Goal: Task Accomplishment & Management: Complete application form

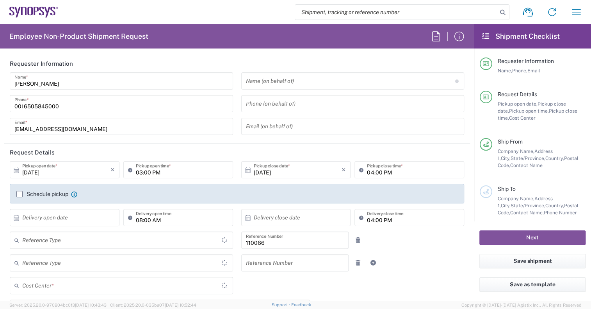
type input "Department"
type input "[GEOGRAPHIC_DATA]"
type input "Delivered at Place"
type input "US01, CIO, IT, ESS2 110066"
type input "[US_STATE]"
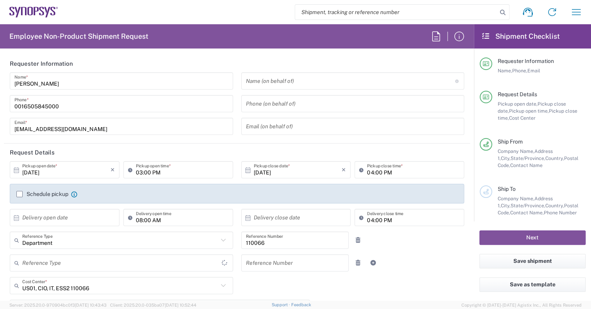
type input "[GEOGRAPHIC_DATA]"
type input "Headquarters USSV"
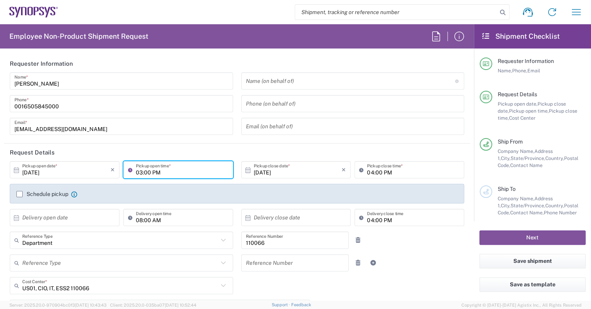
click at [139, 171] on input "03:00 PM" at bounding box center [182, 170] width 93 height 14
click at [139, 172] on input "03:00 PM" at bounding box center [182, 170] width 93 height 14
type input "04:00 PM"
click at [237, 180] on div "[DATE] × Pickup close date * Cancel Apply 04:00 PM Pickup close time *" at bounding box center [353, 172] width 232 height 23
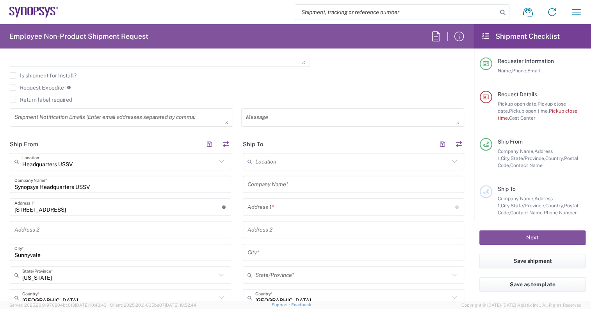
scroll to position [273, 0]
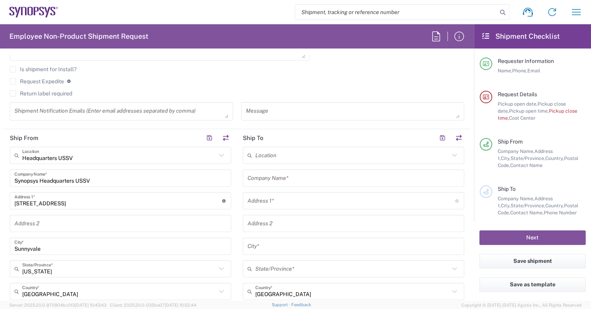
click at [280, 179] on input "text" at bounding box center [354, 178] width 212 height 14
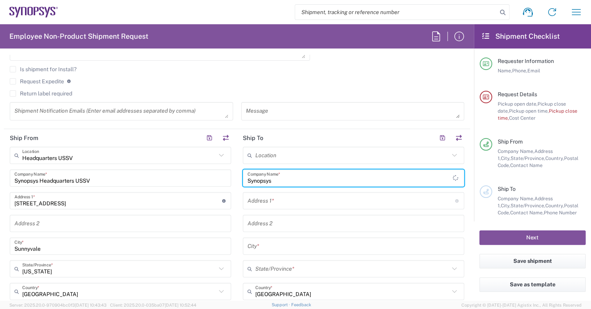
type input "Synopsys"
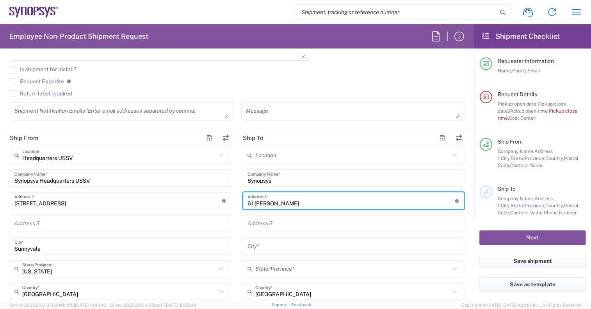
type input "61 [PERSON_NAME]"
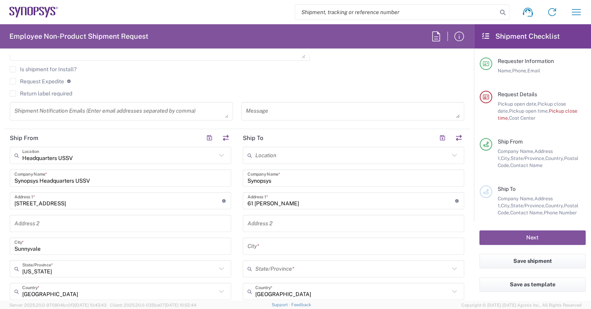
click at [266, 241] on input "text" at bounding box center [354, 246] width 212 height 14
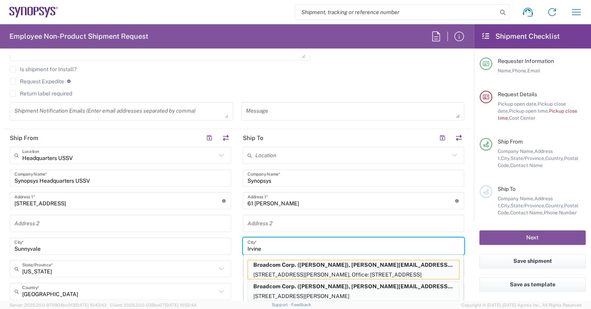
type input "Irvine"
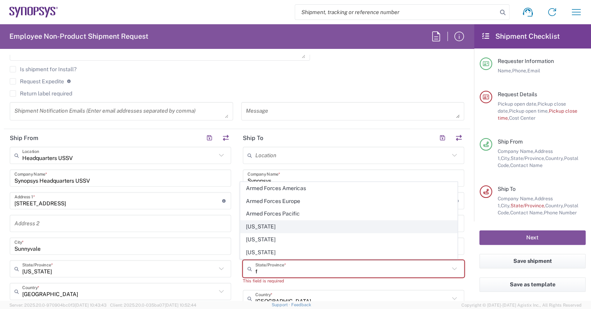
click at [273, 226] on span "[US_STATE]" at bounding box center [349, 226] width 217 height 12
type input "[US_STATE]"
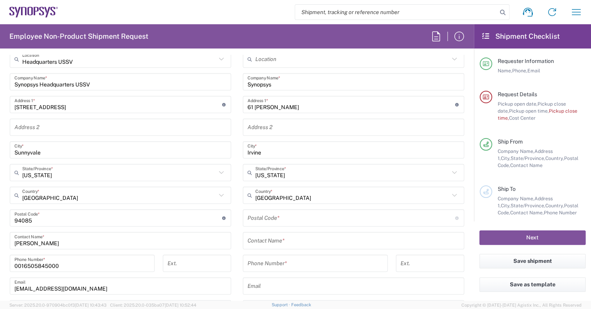
scroll to position [391, 0]
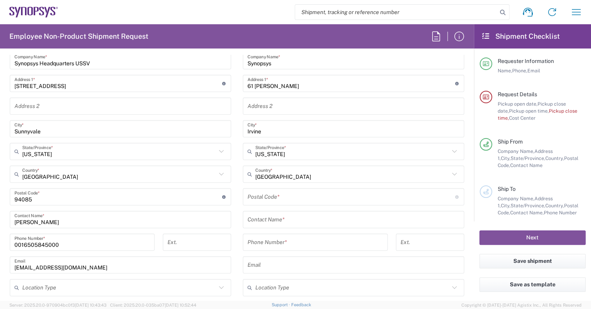
click at [287, 203] on div "Postal Code * Postal Code for [GEOGRAPHIC_DATA] should have the following forma…" at bounding box center [353, 196] width 221 height 17
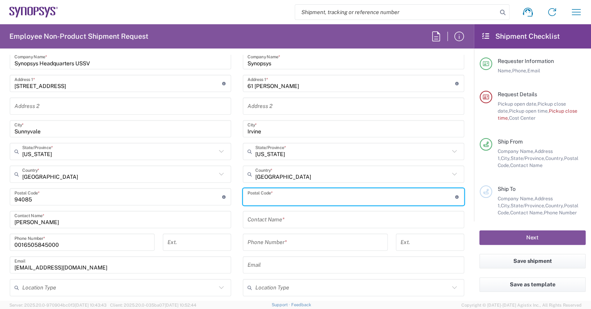
click at [289, 198] on input "undefined" at bounding box center [352, 197] width 208 height 14
type input "92602"
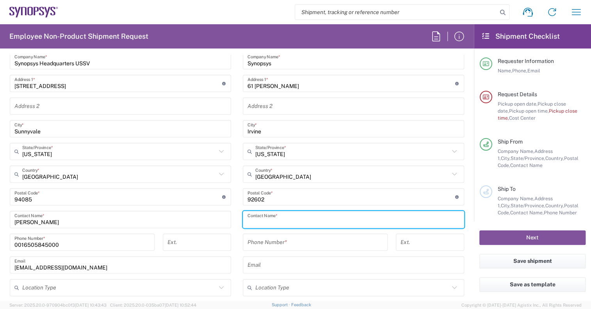
click at [273, 223] on input "text" at bounding box center [354, 219] width 212 height 14
type input "[PERSON_NAME]"
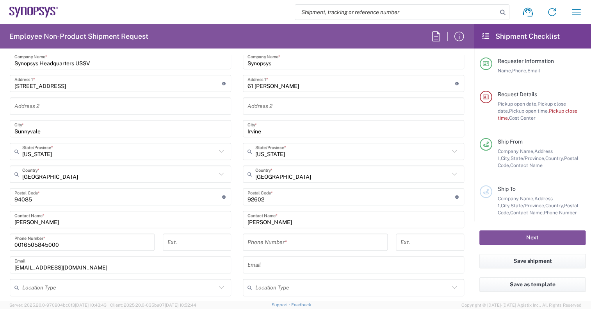
click at [287, 236] on input "tel" at bounding box center [316, 242] width 136 height 14
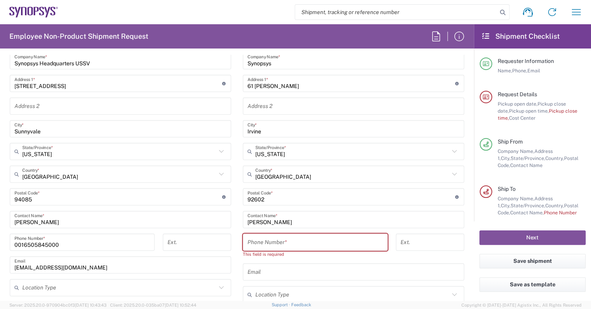
click at [268, 244] on input "tel" at bounding box center [316, 242] width 136 height 14
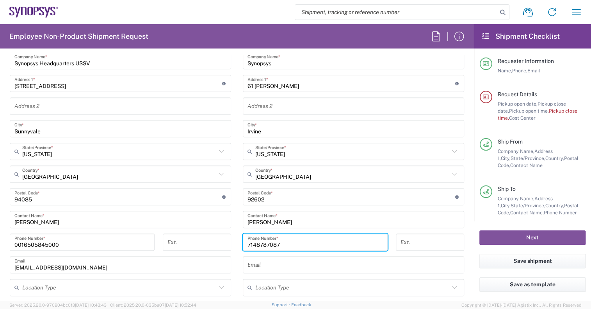
type input "7148787087"
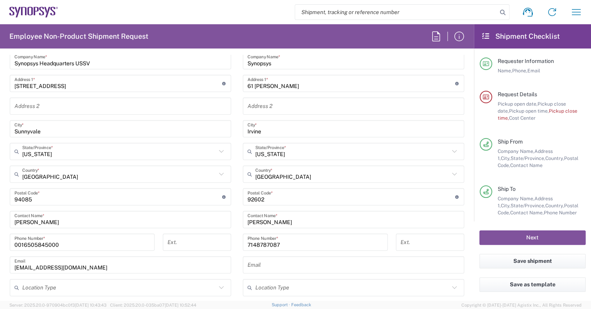
click at [239, 246] on div "[PHONE_NUMBER] Phone Number *" at bounding box center [315, 244] width 153 height 23
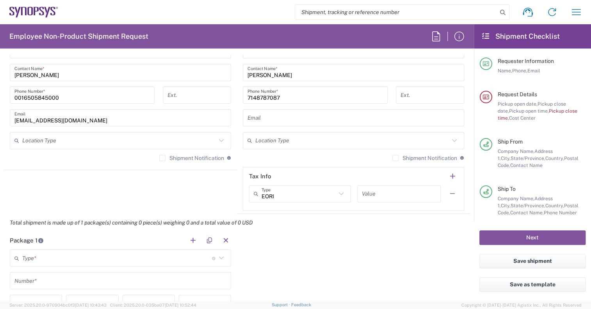
scroll to position [547, 0]
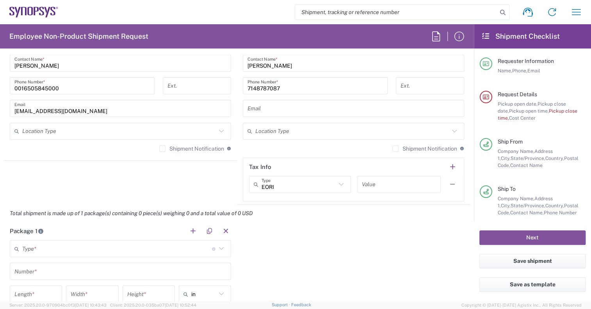
click at [86, 244] on input "text" at bounding box center [117, 248] width 190 height 14
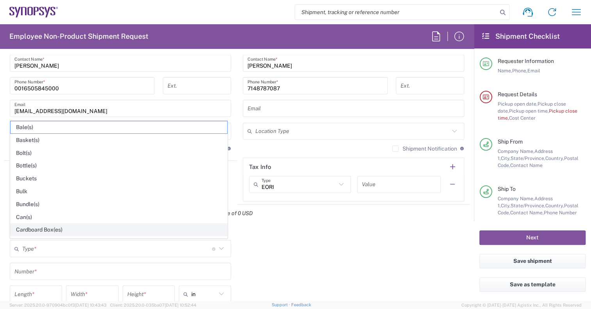
click at [68, 227] on span "Cardboard Box(es)" at bounding box center [119, 229] width 217 height 12
type input "Cardboard Box(es)"
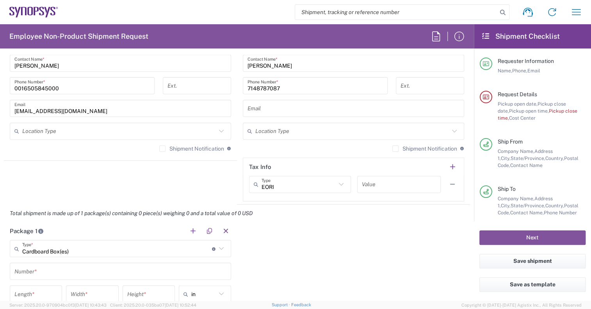
click at [49, 271] on input "text" at bounding box center [120, 271] width 212 height 14
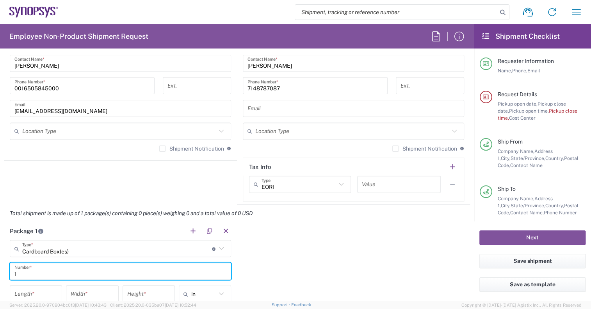
type input "1"
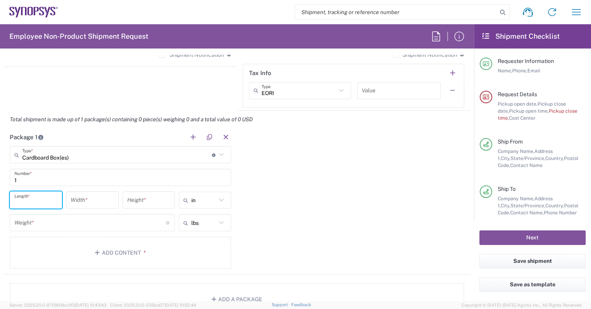
scroll to position [664, 0]
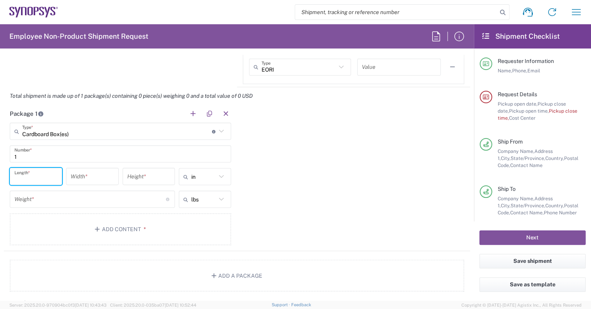
click at [48, 182] on input "number" at bounding box center [35, 177] width 43 height 14
type input "20"
type input "16"
type input "8.5"
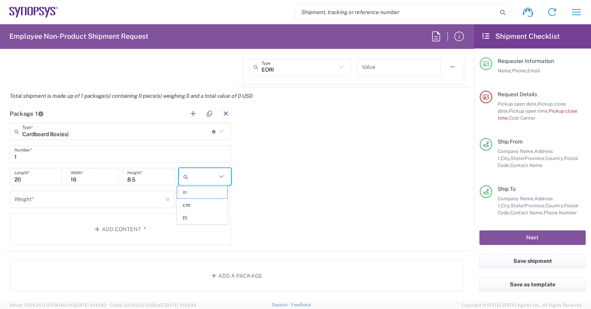
type input "in"
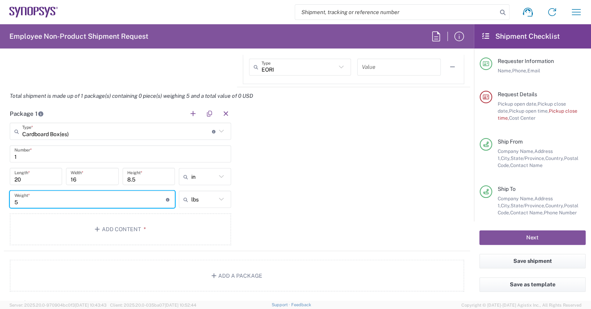
type input "5"
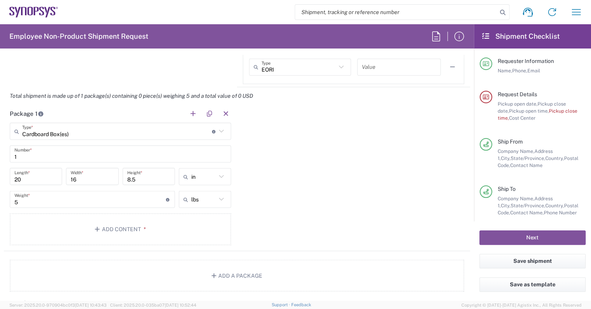
click at [269, 200] on div "Package 1 Cardboard Box(es) Type * Material used to package goods Bale(s) Baske…" at bounding box center [237, 178] width 466 height 146
click at [122, 228] on button "Add Content *" at bounding box center [120, 229] width 221 height 32
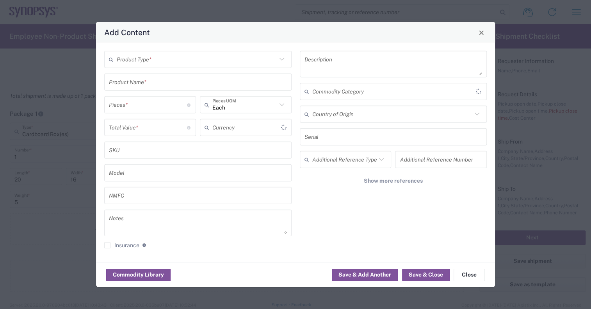
type input "US Dollar"
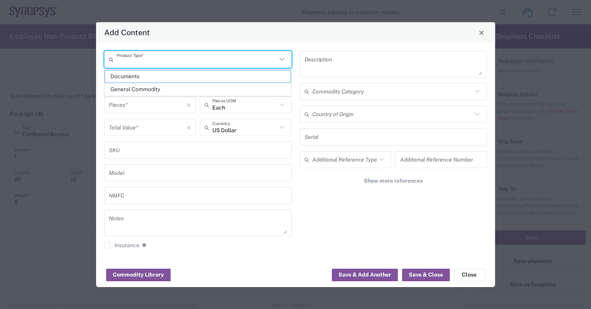
click at [191, 61] on input "text" at bounding box center [197, 59] width 160 height 14
drag, startPoint x: 156, startPoint y: 86, endPoint x: 158, endPoint y: 82, distance: 4.4
click at [156, 86] on span "General Commodity" at bounding box center [198, 89] width 186 height 12
type input "General Commodity"
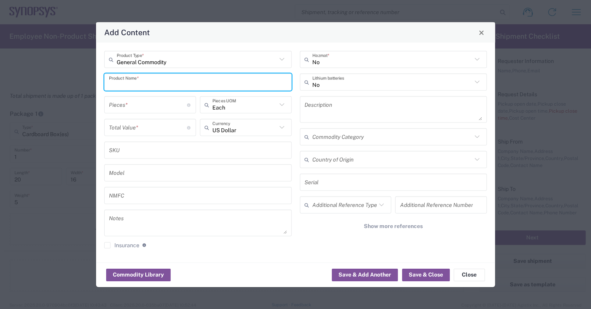
click at [158, 82] on input "text" at bounding box center [198, 82] width 178 height 14
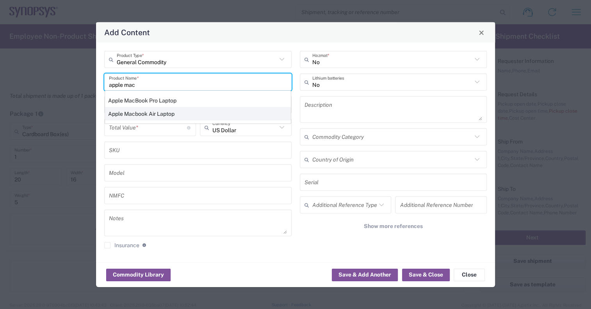
click at [168, 113] on div "Apple Macbook Air Laptop" at bounding box center [198, 113] width 186 height 13
type input "Apple Macbook Air Laptop"
type textarea "Apple Macbook Air Laptop"
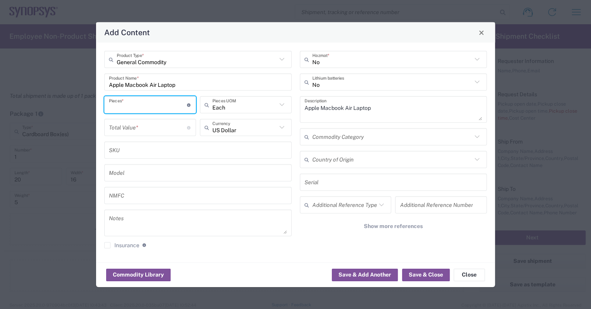
click at [160, 106] on input "number" at bounding box center [148, 105] width 78 height 14
type input "1"
click at [295, 107] on div "General Commodity Product Type * Apple Macbook Air Laptop Product Name * 1 Piec…" at bounding box center [198, 152] width 196 height 203
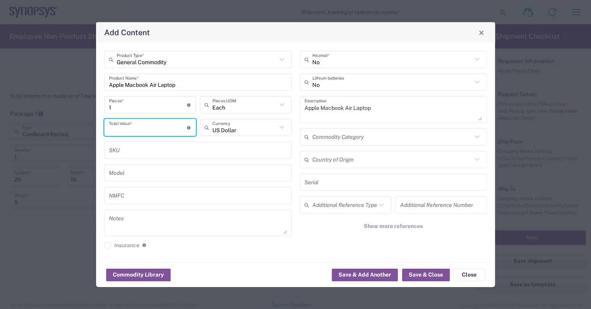
click at [147, 129] on input "number" at bounding box center [148, 127] width 78 height 14
type input "1500"
click at [295, 130] on div "General Commodity Product Type * Apple Macbook Air Laptop Product Name * 1 Piec…" at bounding box center [198, 152] width 196 height 203
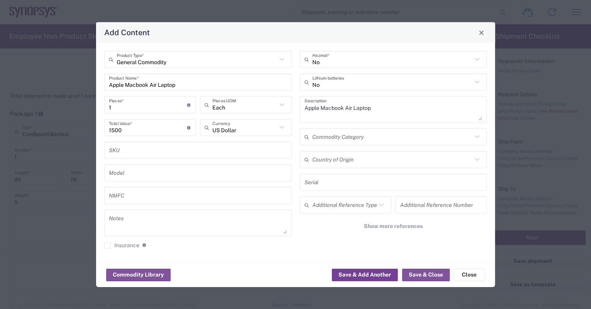
click at [369, 277] on button "Save & Add Another" at bounding box center [365, 274] width 66 height 12
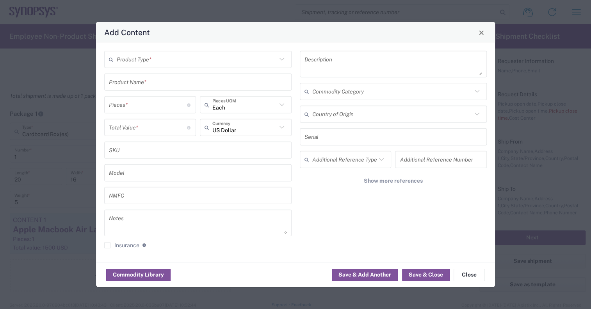
click at [173, 57] on input "text" at bounding box center [197, 59] width 160 height 14
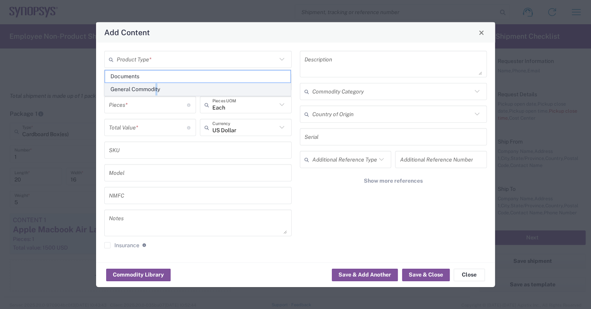
drag, startPoint x: 156, startPoint y: 86, endPoint x: 159, endPoint y: 89, distance: 4.2
click at [159, 89] on span "General Commodity" at bounding box center [198, 89] width 186 height 12
type input "General Commodity"
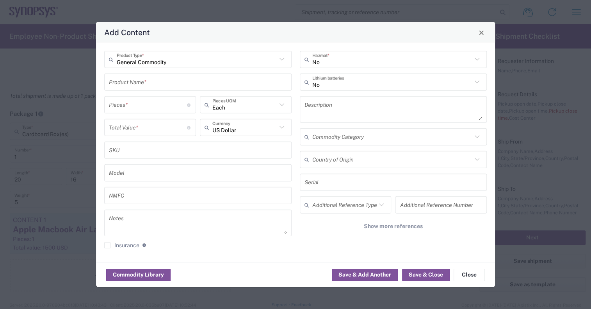
click at [159, 89] on div "Product Name *" at bounding box center [197, 81] width 187 height 17
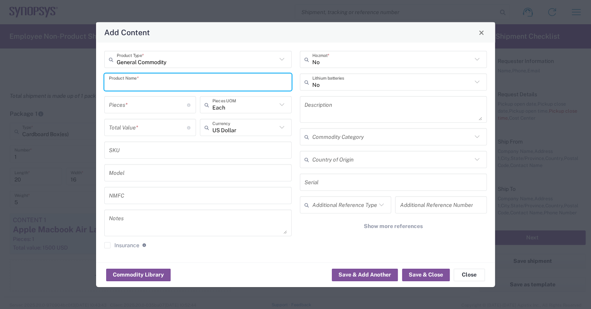
click at [159, 82] on input "text" at bounding box center [198, 82] width 178 height 14
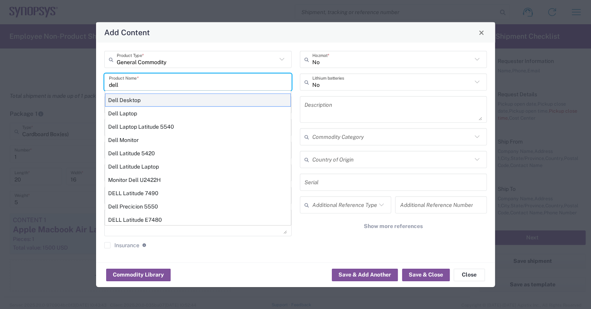
scroll to position [0, 0]
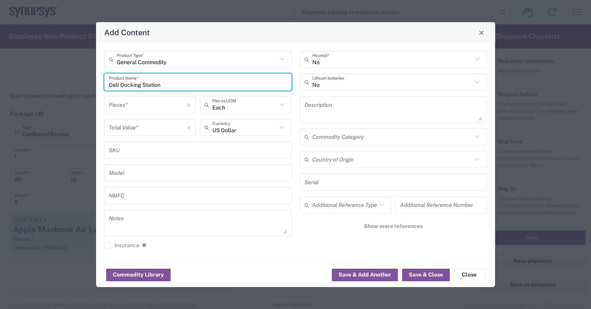
type input "Dell Docking Station"
click at [161, 103] on input "number" at bounding box center [148, 105] width 78 height 14
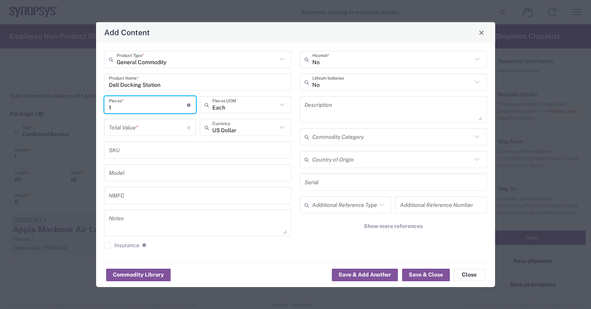
type input "1"
click at [134, 128] on input "number" at bounding box center [148, 127] width 78 height 14
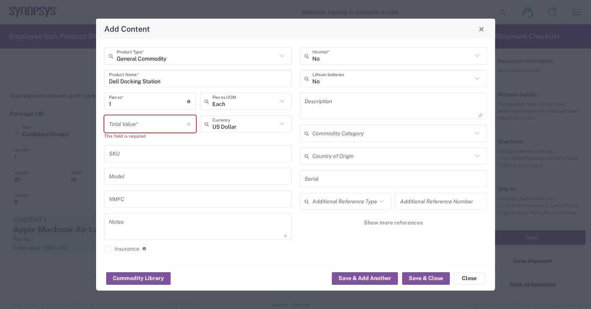
click at [168, 123] on input "number" at bounding box center [148, 124] width 78 height 14
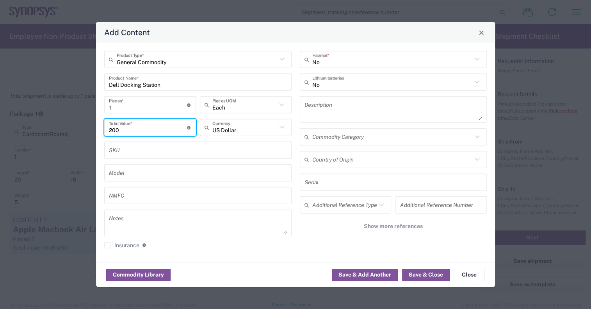
type input "200"
click at [296, 136] on div "No Hazmat * No Lithium batteries Description Commodity Category Country of Orig…" at bounding box center [394, 152] width 196 height 203
click at [431, 275] on button "Save & Close" at bounding box center [426, 274] width 48 height 12
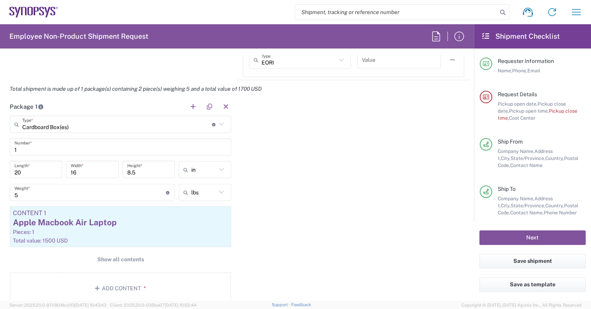
scroll to position [664, 0]
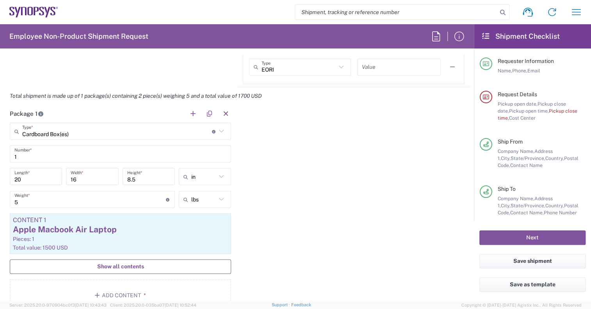
click at [109, 267] on span "Show all contents" at bounding box center [120, 265] width 47 height 7
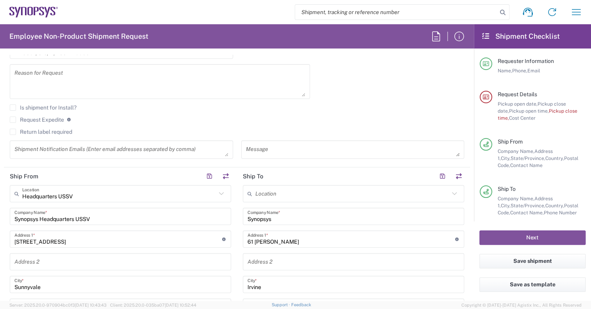
scroll to position [234, 0]
